Goal: Subscribe to service/newsletter

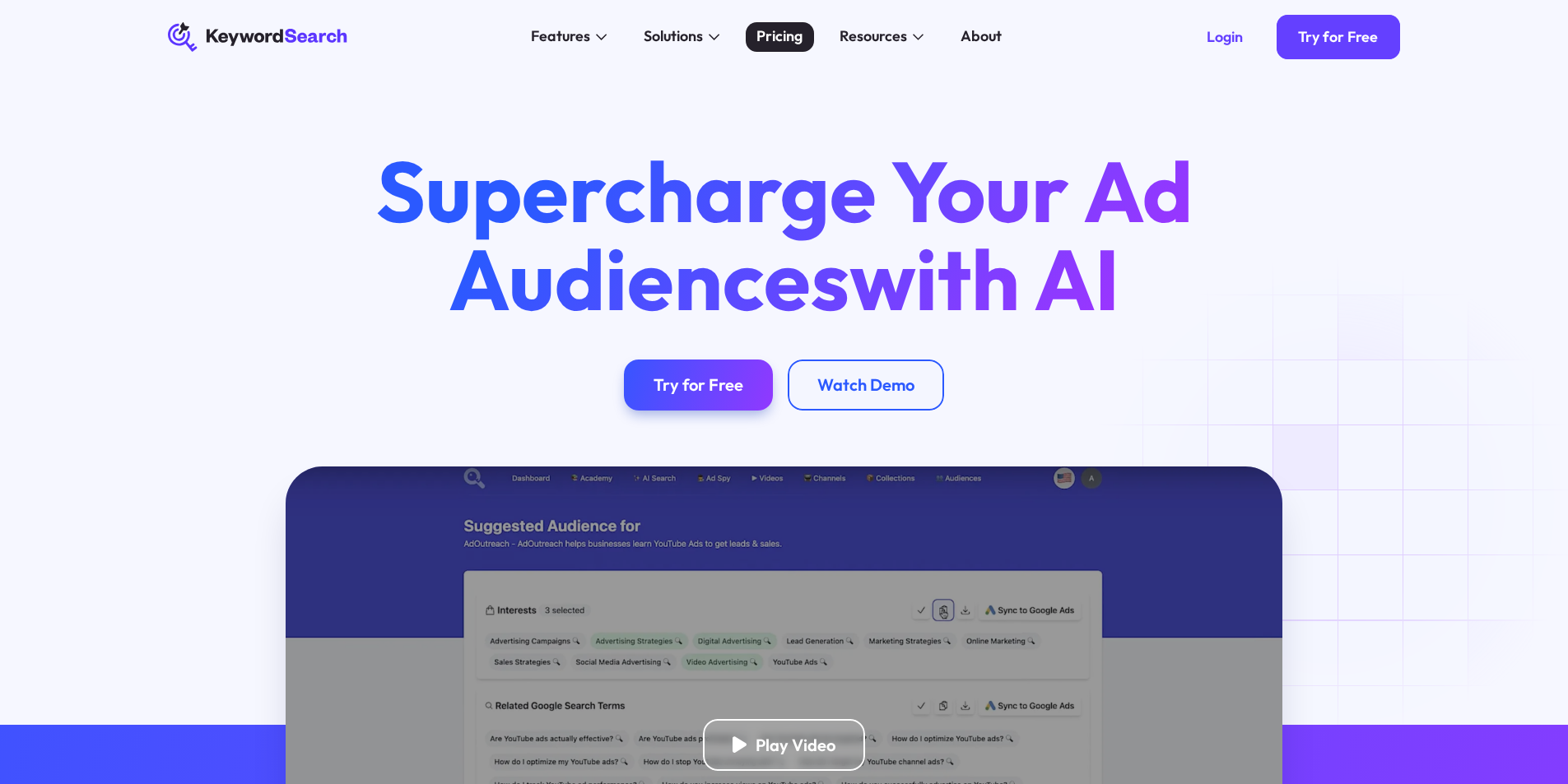
click at [774, 35] on div "Pricing" at bounding box center [779, 36] width 46 height 22
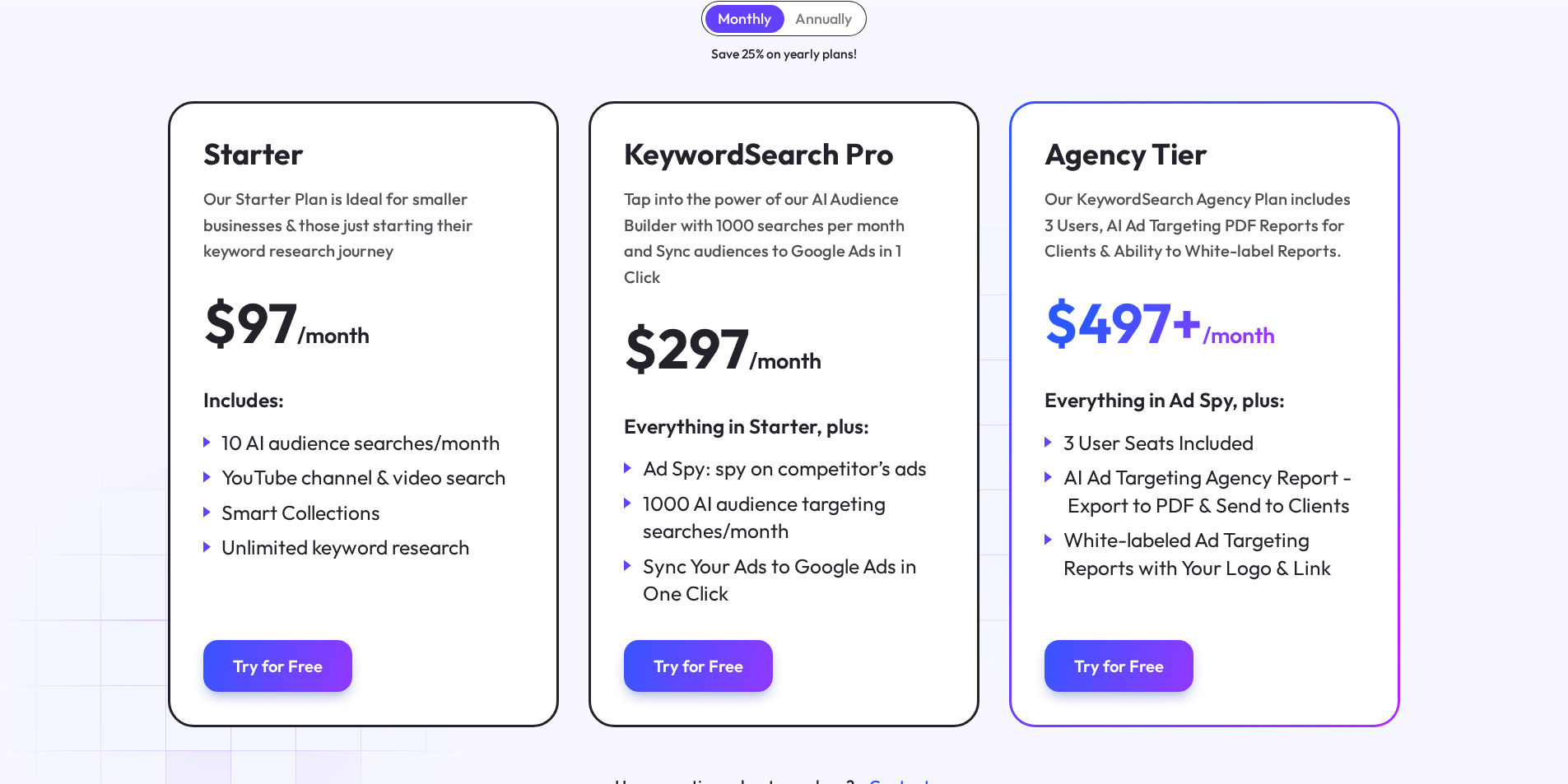
scroll to position [412, 0]
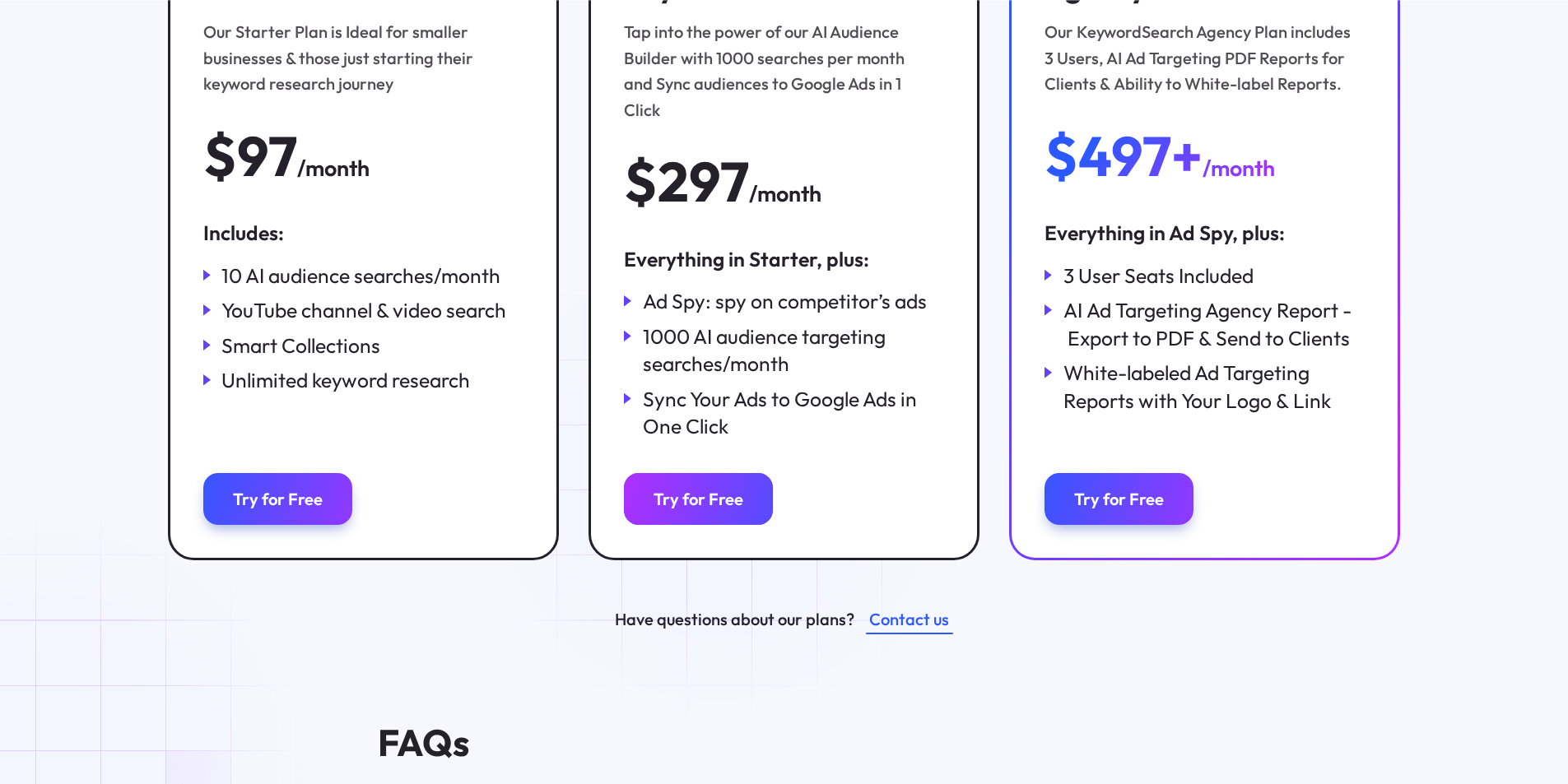
click at [722, 489] on div "Try for Free" at bounding box center [698, 499] width 90 height 20
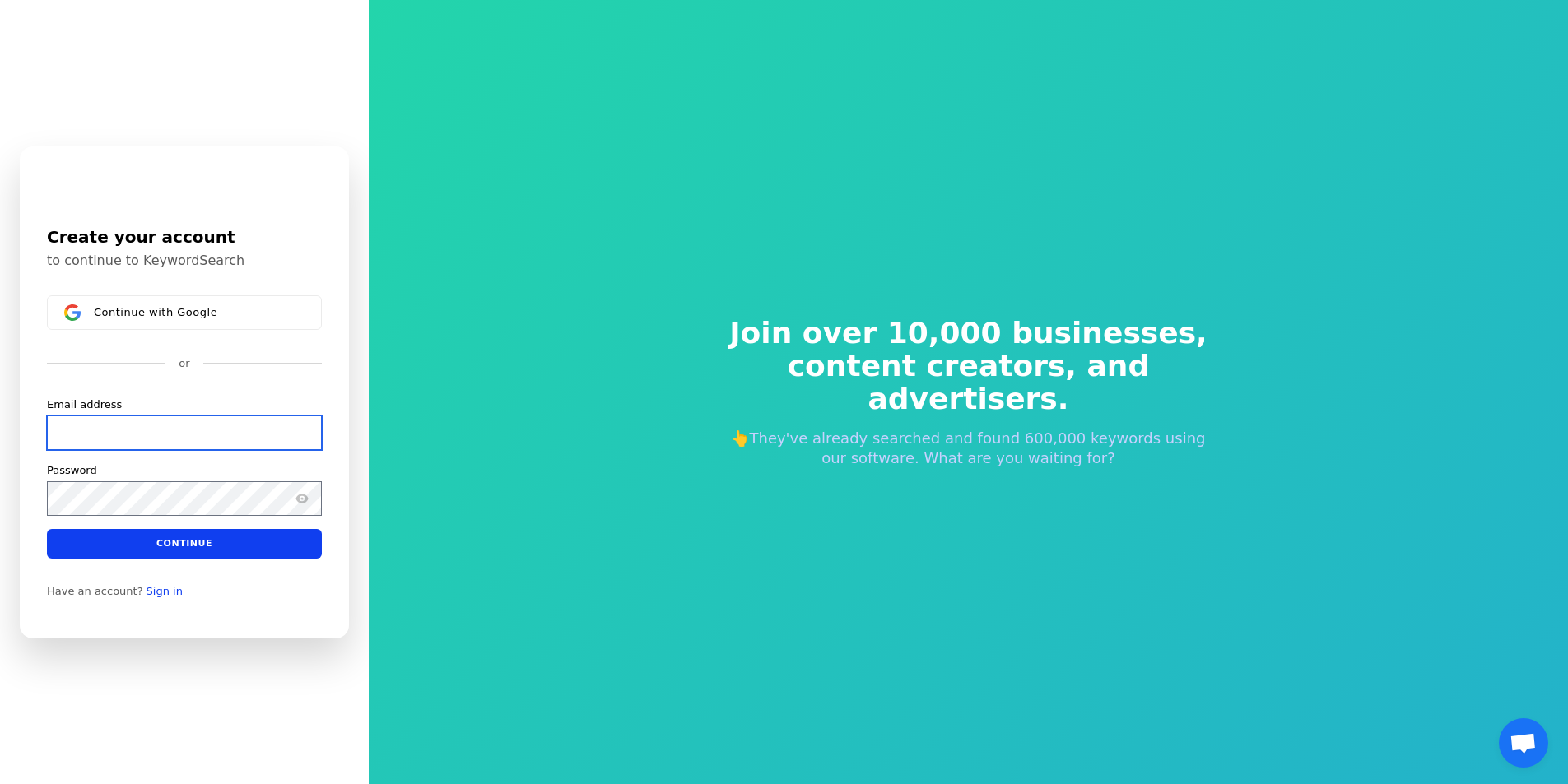
click at [163, 434] on input "Email address" at bounding box center [184, 431] width 275 height 34
click at [153, 427] on input "Email address" at bounding box center [184, 431] width 275 height 34
paste input "dolef69162@dotxan.com"
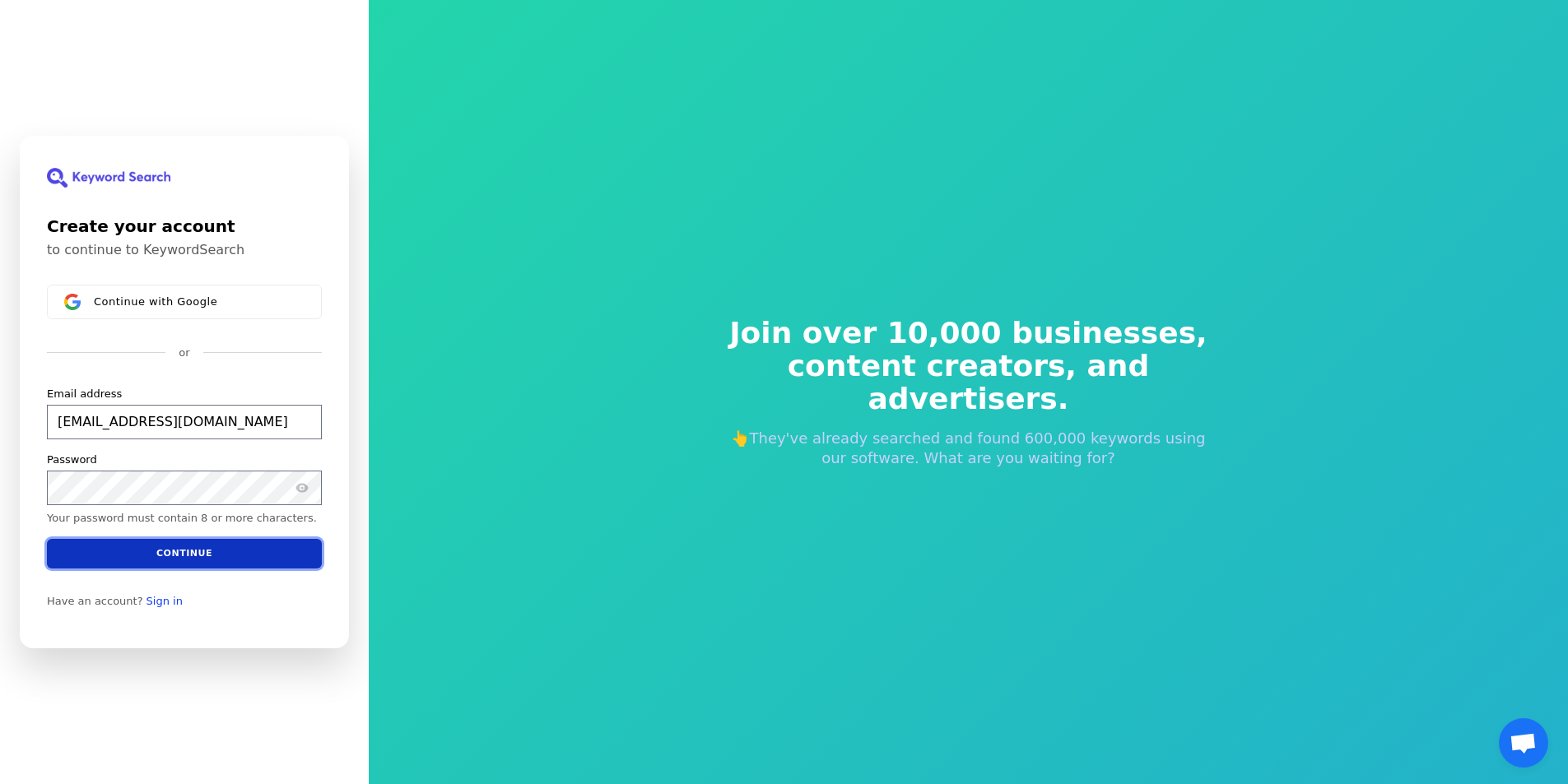
click at [173, 552] on button "Continue" at bounding box center [184, 554] width 275 height 30
type input "dolef69162@dotxan.com"
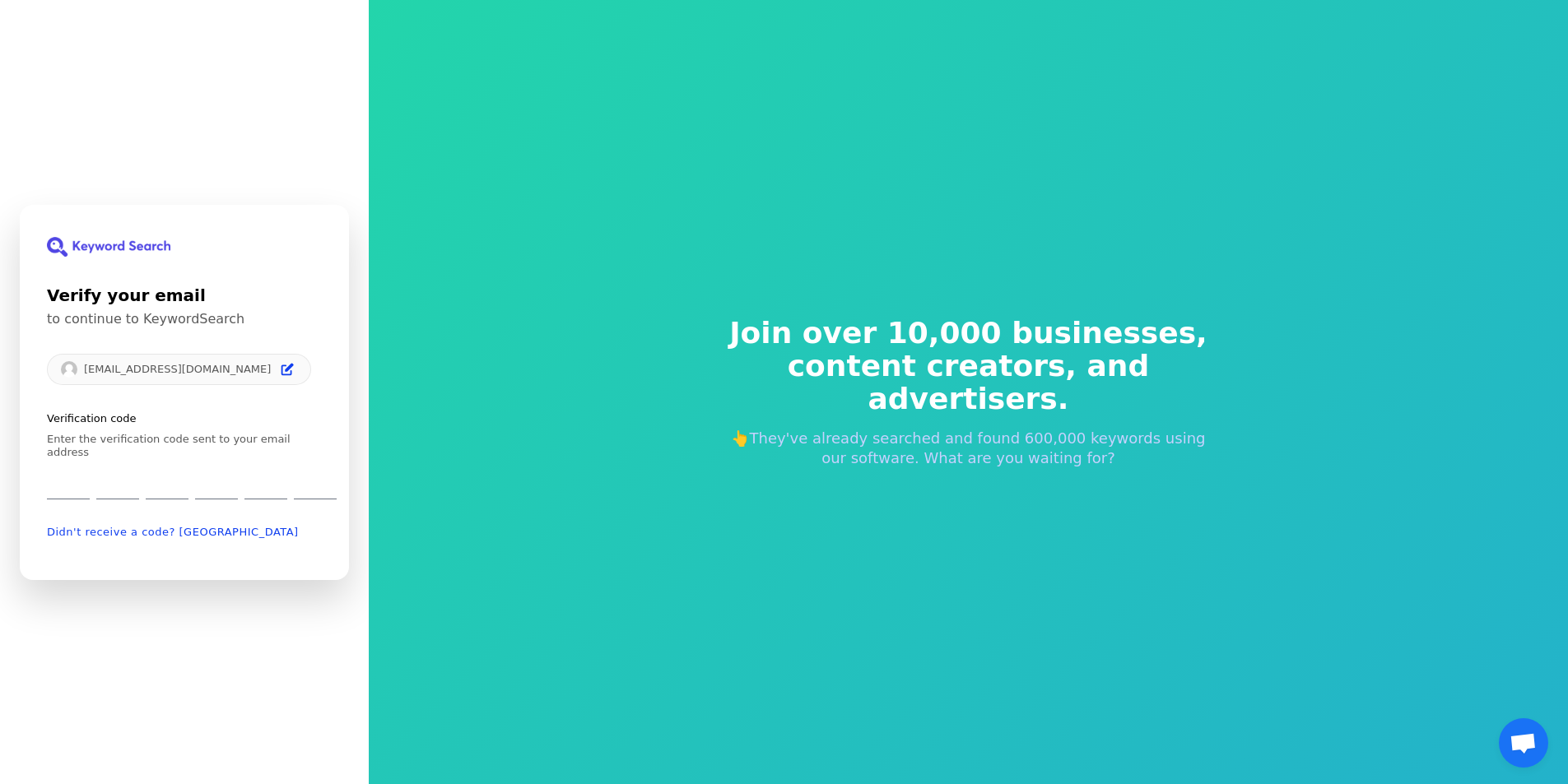
type input "8"
type input "0"
type input "1"
type input "5"
type input "1"
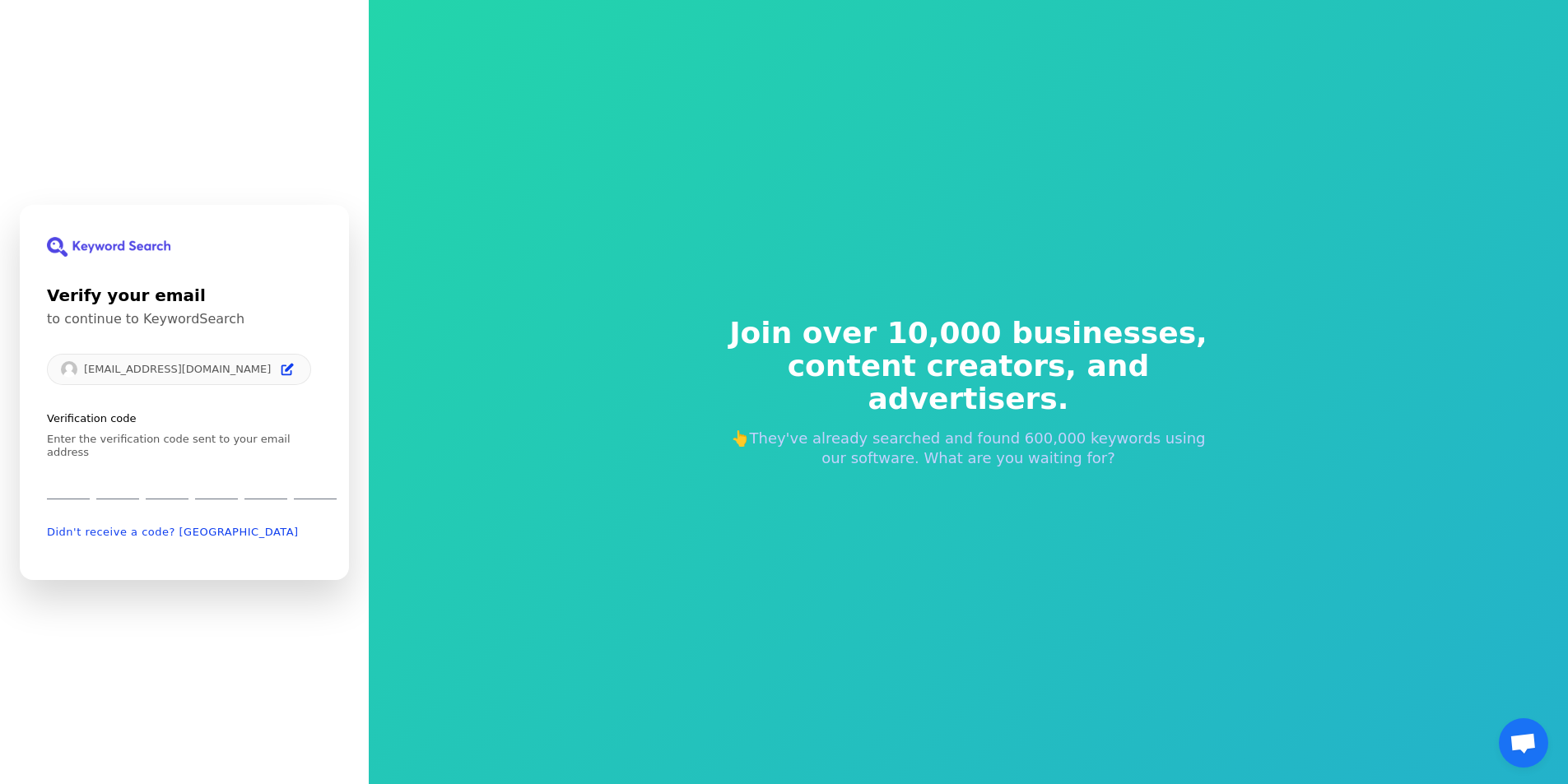
type input "0"
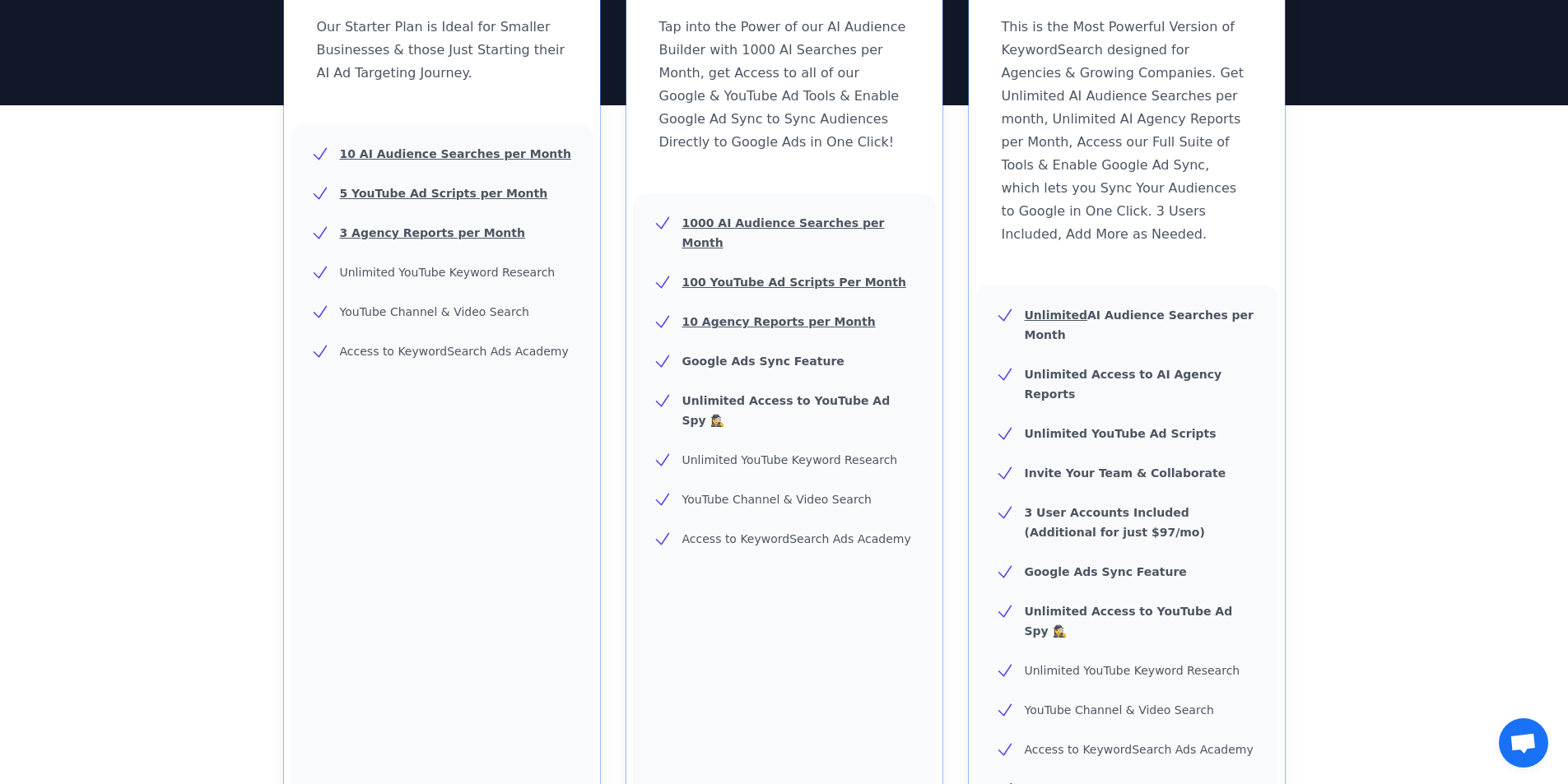
scroll to position [740, 0]
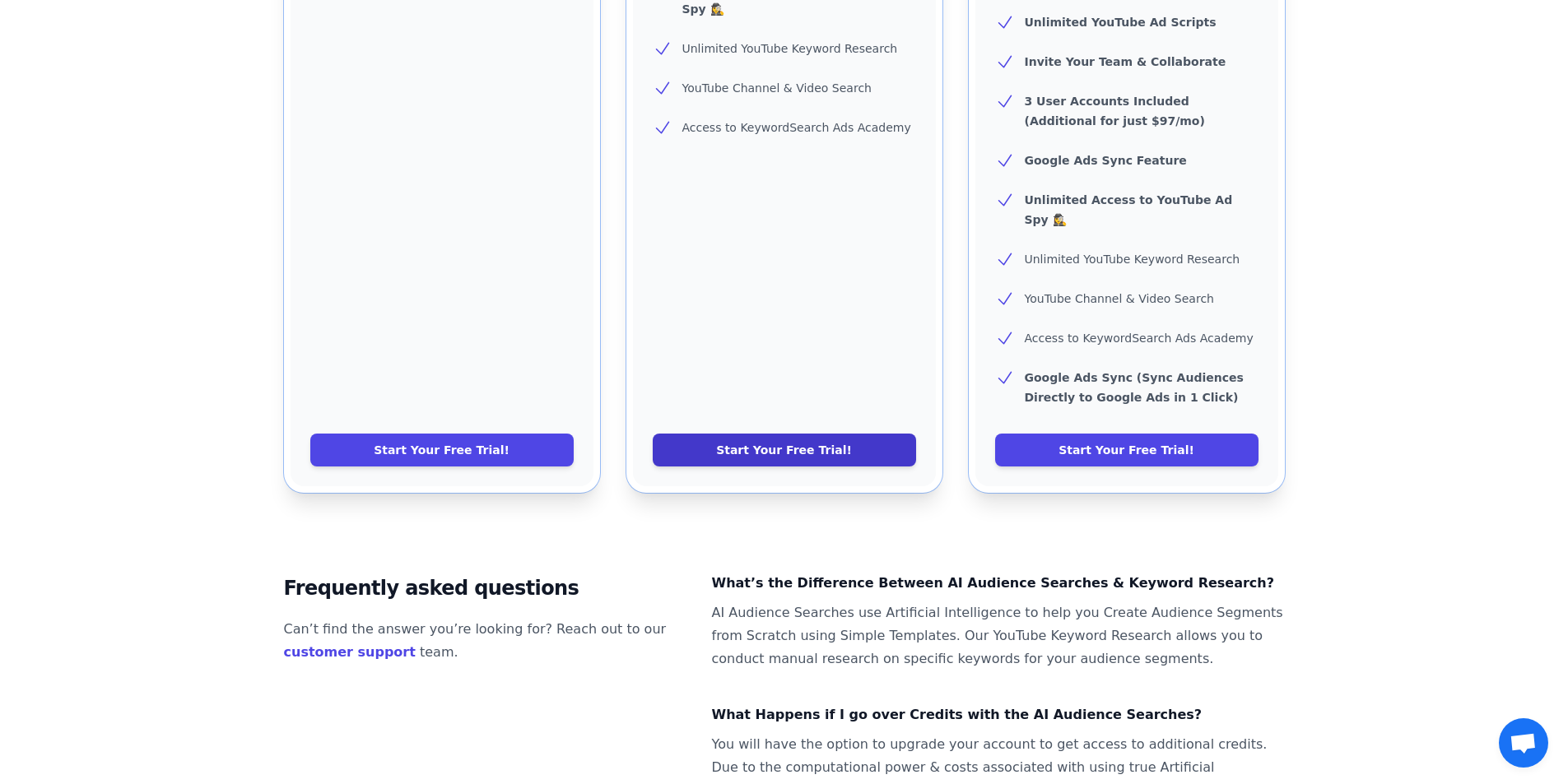
click at [803, 434] on link "Start Your Free Trial!" at bounding box center [784, 450] width 264 height 32
